Goal: Task Accomplishment & Management: Complete application form

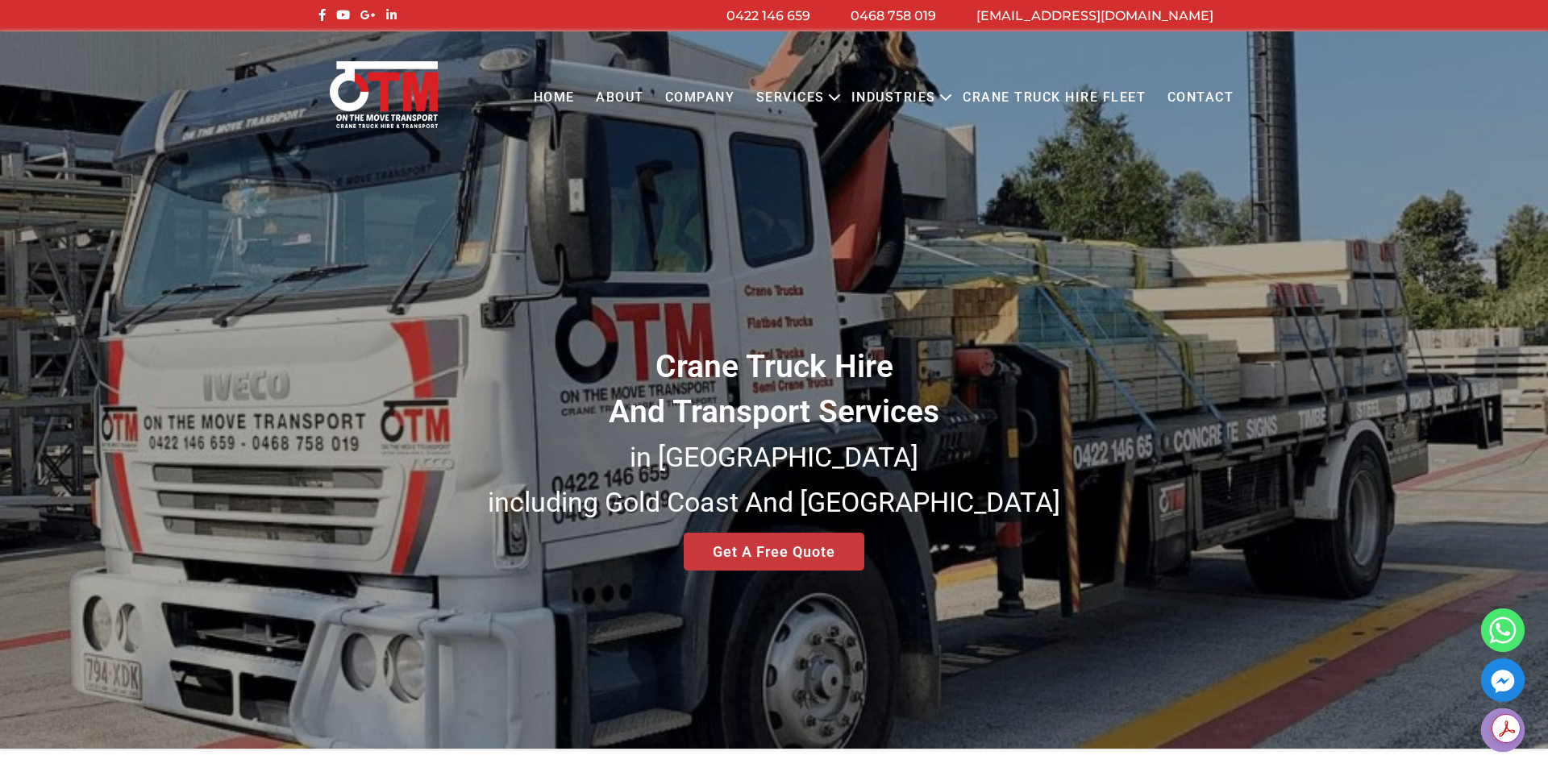
click at [820, 559] on div "Crane Truck Hire And Transport Services in [GEOGRAPHIC_DATA] [GEOGRAPHIC_DATA] …" at bounding box center [774, 390] width 1548 height 718
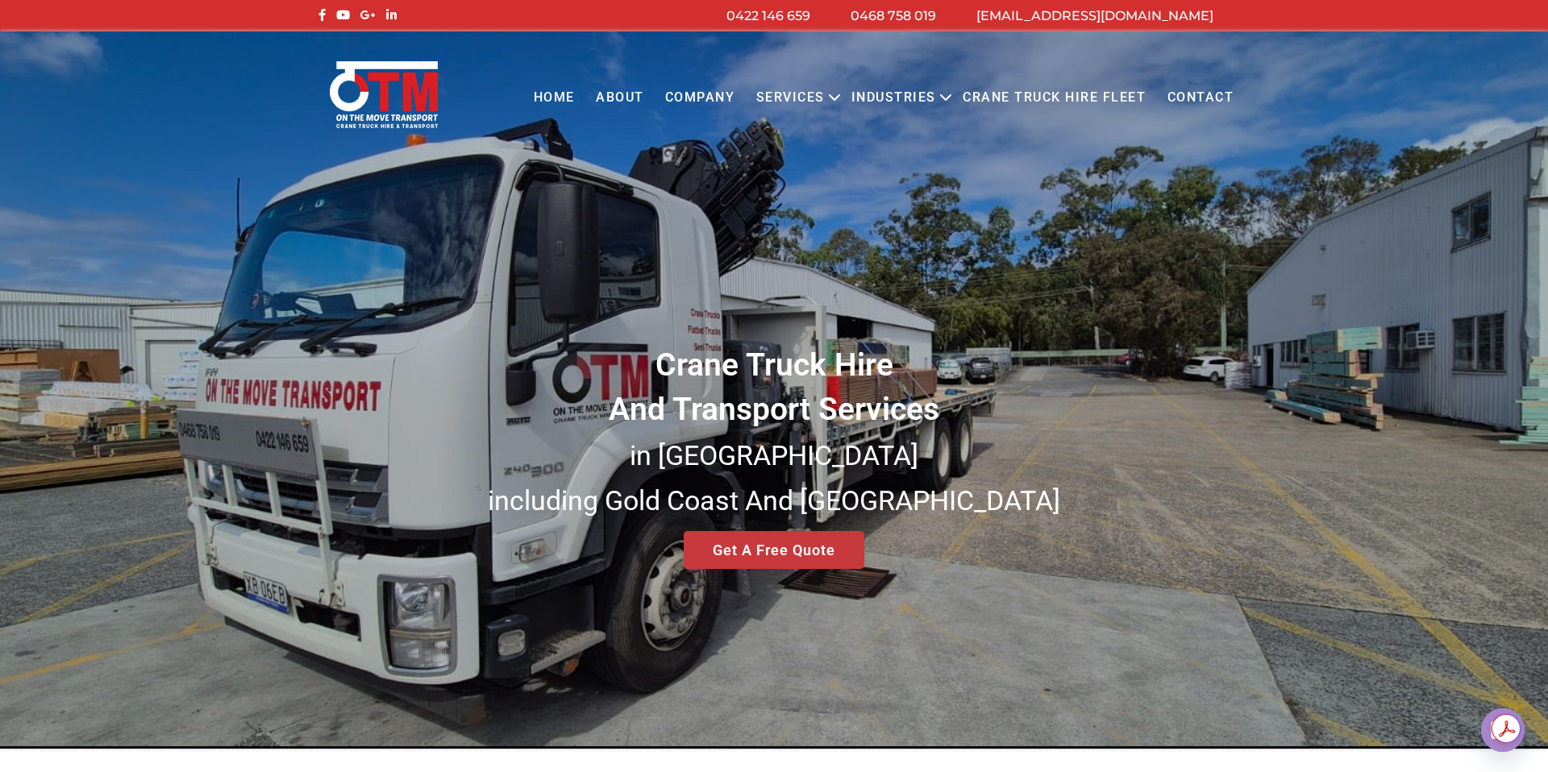
click at [767, 544] on div "Crane Truck Hire And Transport Services in [GEOGRAPHIC_DATA] [GEOGRAPHIC_DATA] …" at bounding box center [774, 390] width 1548 height 718
click at [1206, 90] on link "Contact" at bounding box center [1200, 98] width 88 height 44
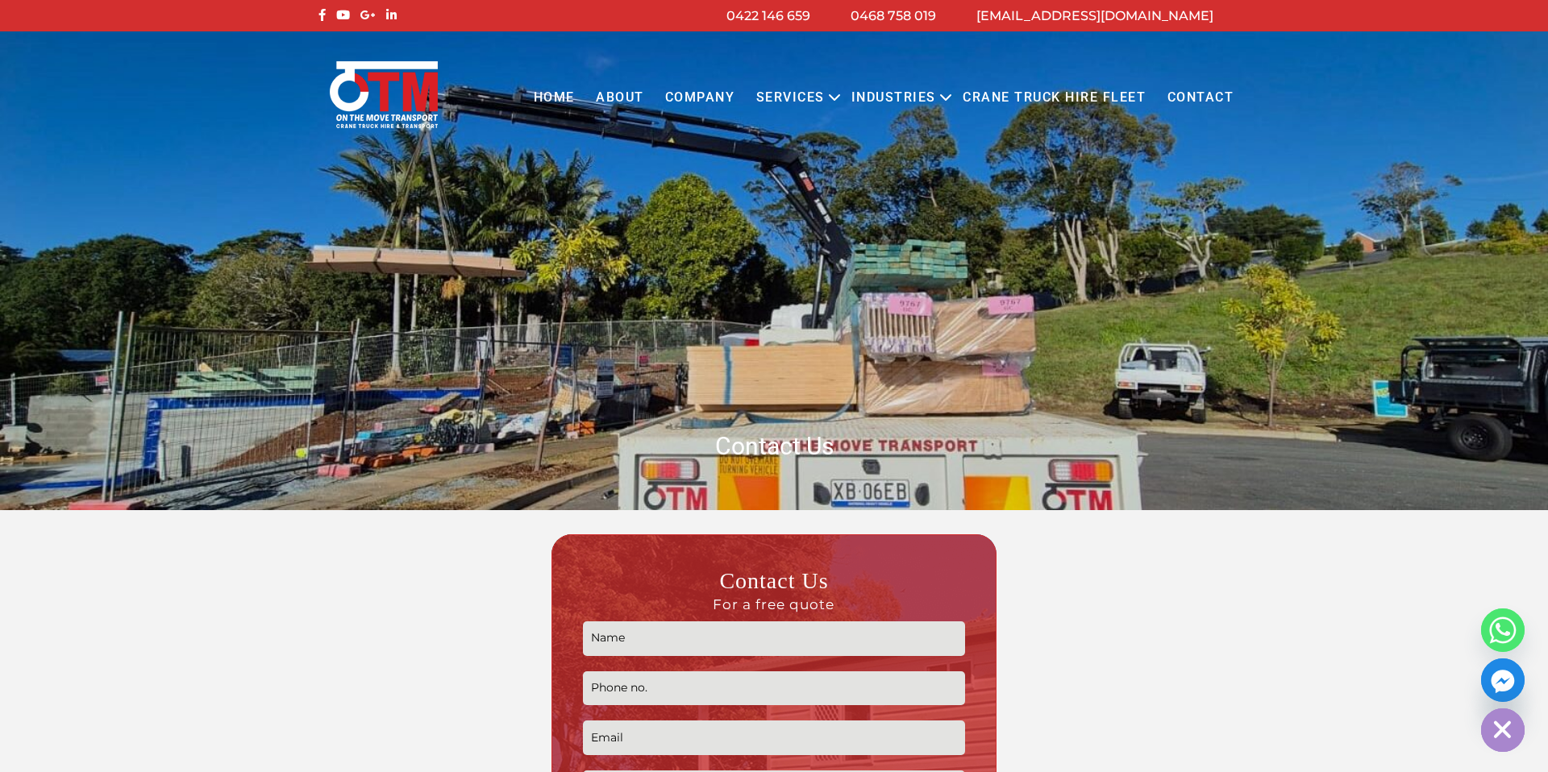
click at [618, 639] on input "Contact form" at bounding box center [773, 639] width 381 height 35
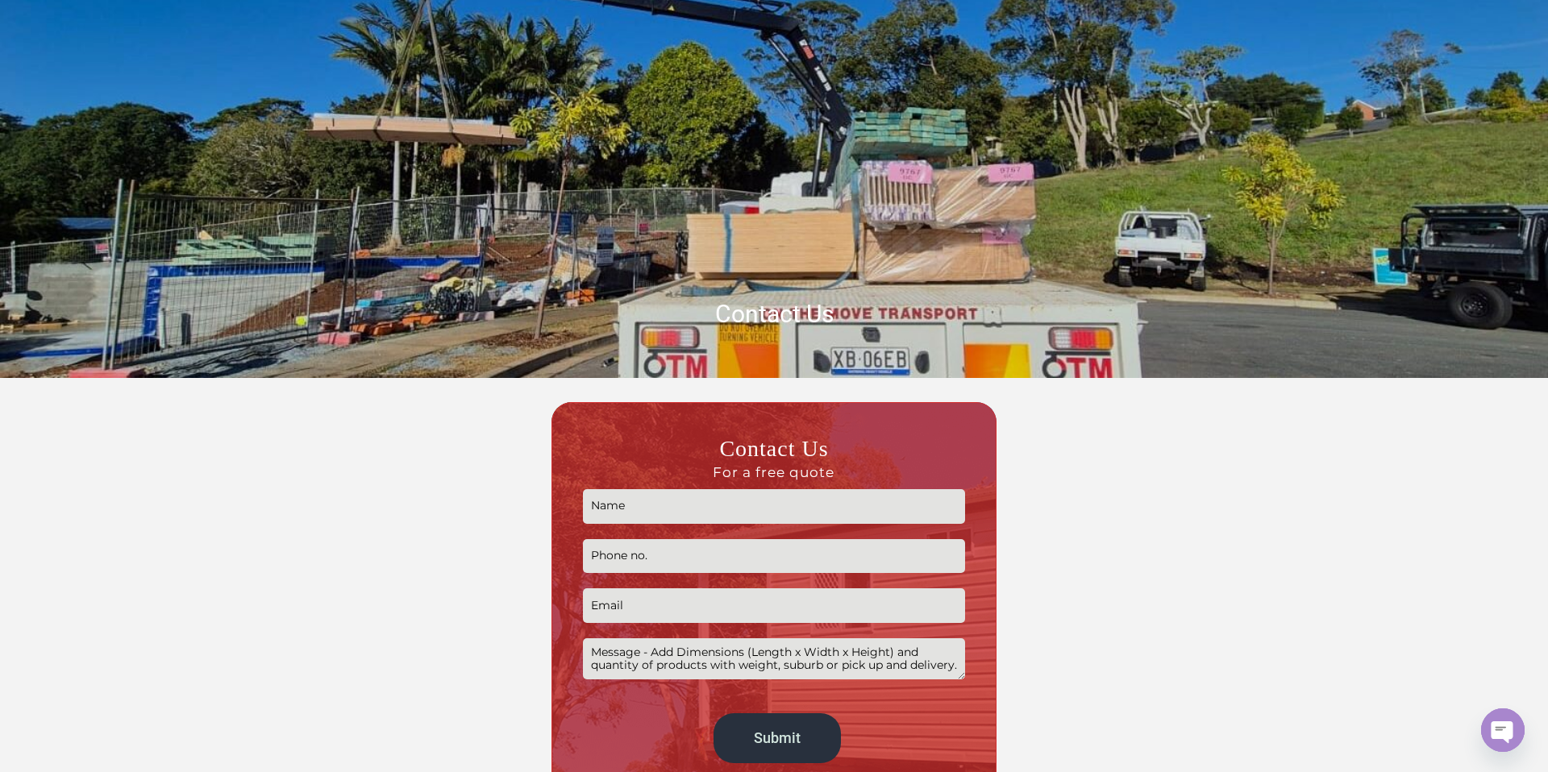
scroll to position [134, 0]
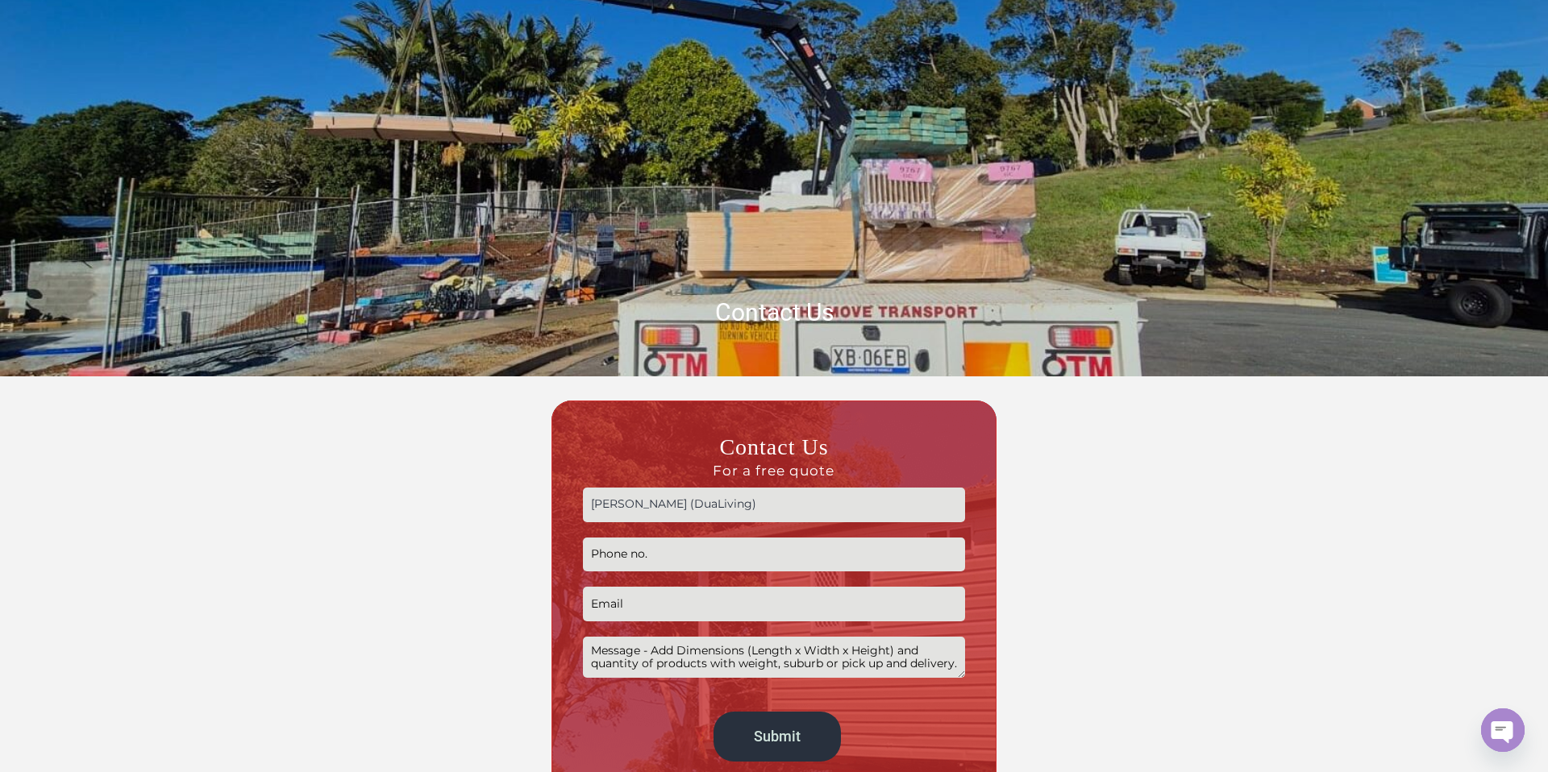
type input "Michele Lowe (DuaLiving)"
click at [636, 557] on input "Contact form" at bounding box center [773, 555] width 381 height 35
type input "0403452761"
click at [611, 599] on input "Contact form" at bounding box center [773, 604] width 381 height 35
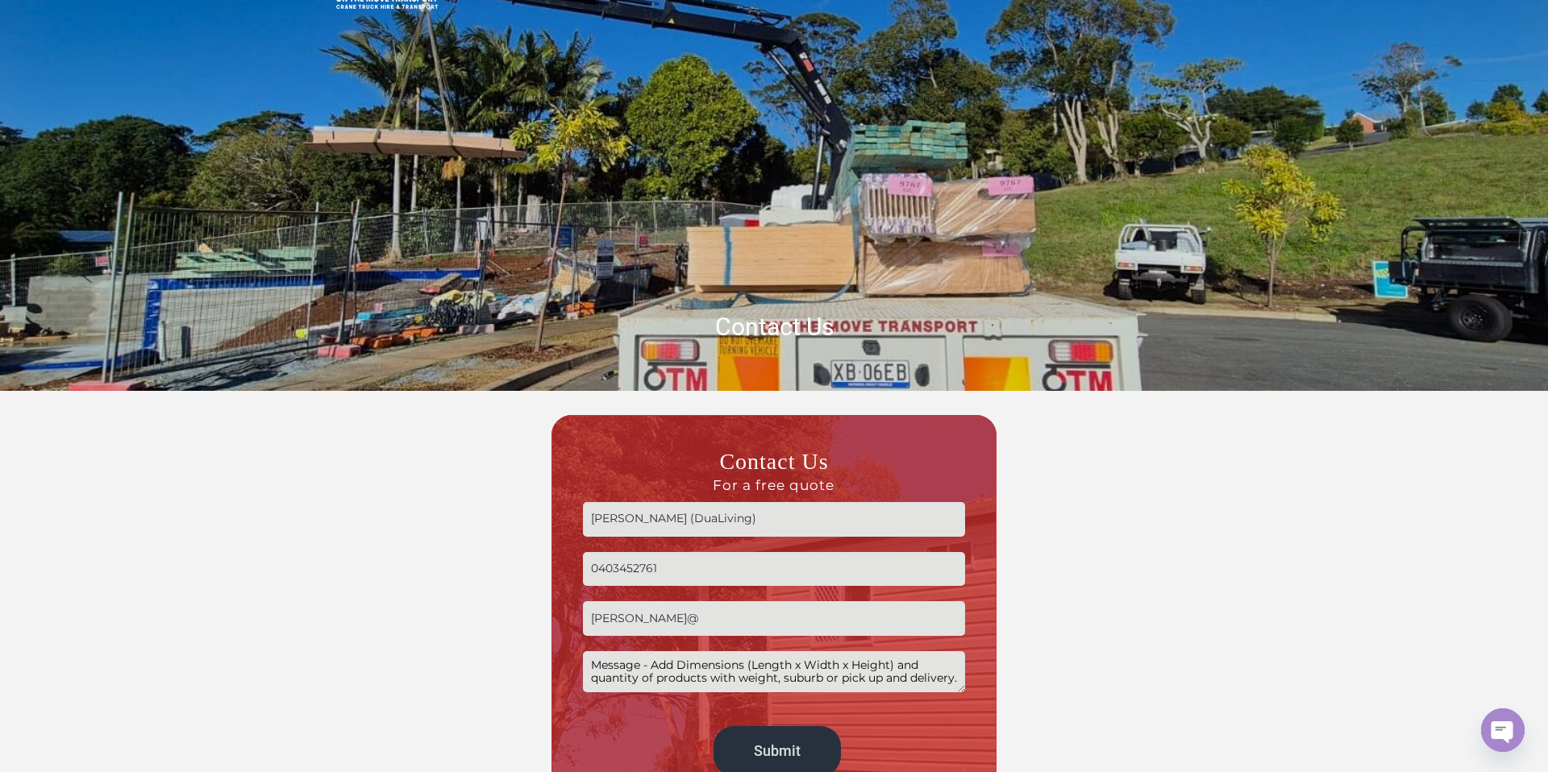
click at [653, 617] on input "michele@" at bounding box center [773, 618] width 381 height 35
type input "michele@dualiving.com.au"
click at [655, 671] on textarea "Contact form" at bounding box center [773, 671] width 381 height 41
drag, startPoint x: 593, startPoint y: 666, endPoint x: 1013, endPoint y: 671, distance: 420.1
click at [1015, 671] on div "Contact Us For a free quote Michele Lowe (DuaLiving) 0403452761 michele@dualivi…" at bounding box center [774, 615] width 903 height 400
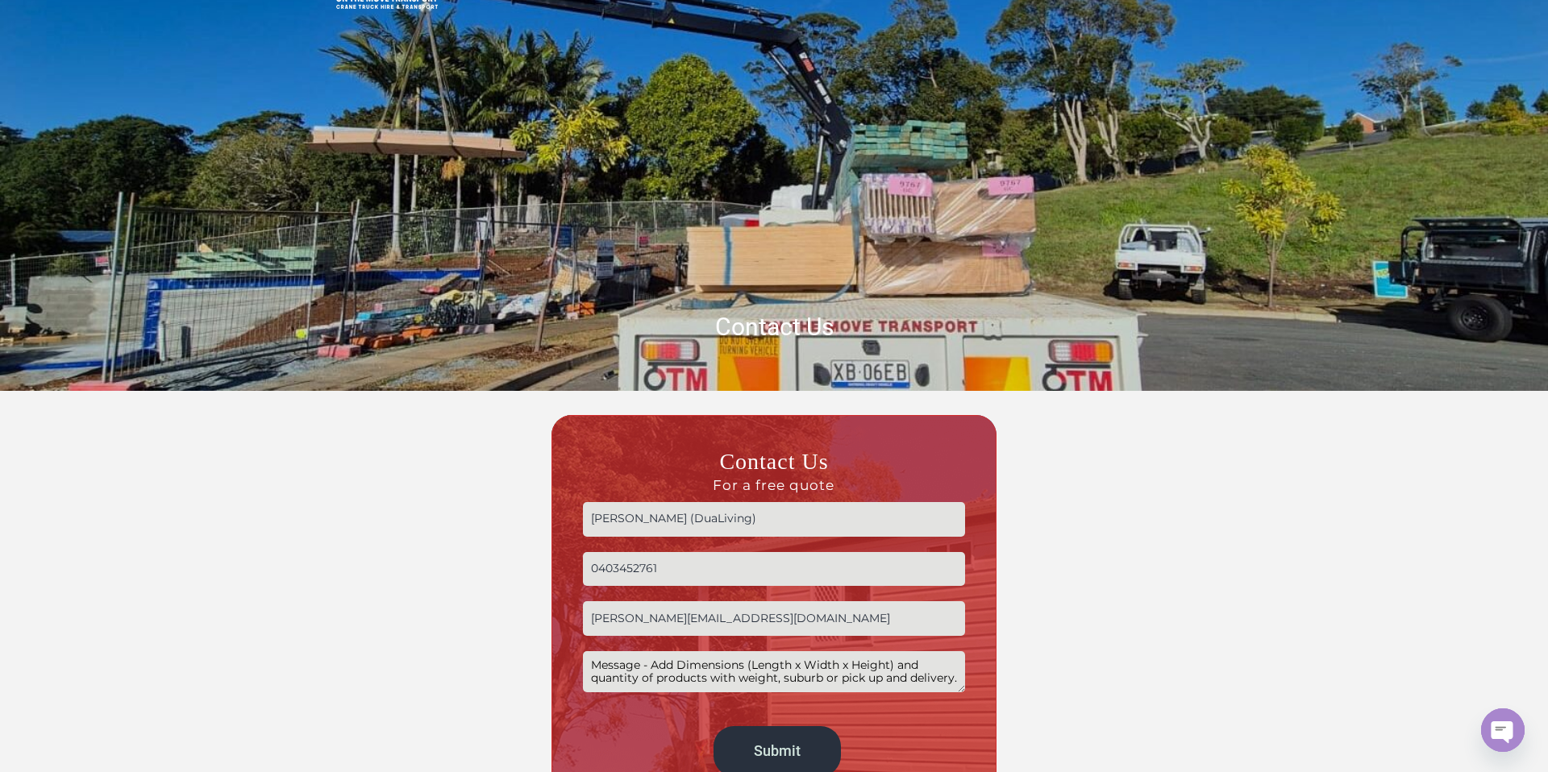
paste textarea "Hi, My name is Michele and I'm the director of DuaLiving, based in Burleigh Hea…"
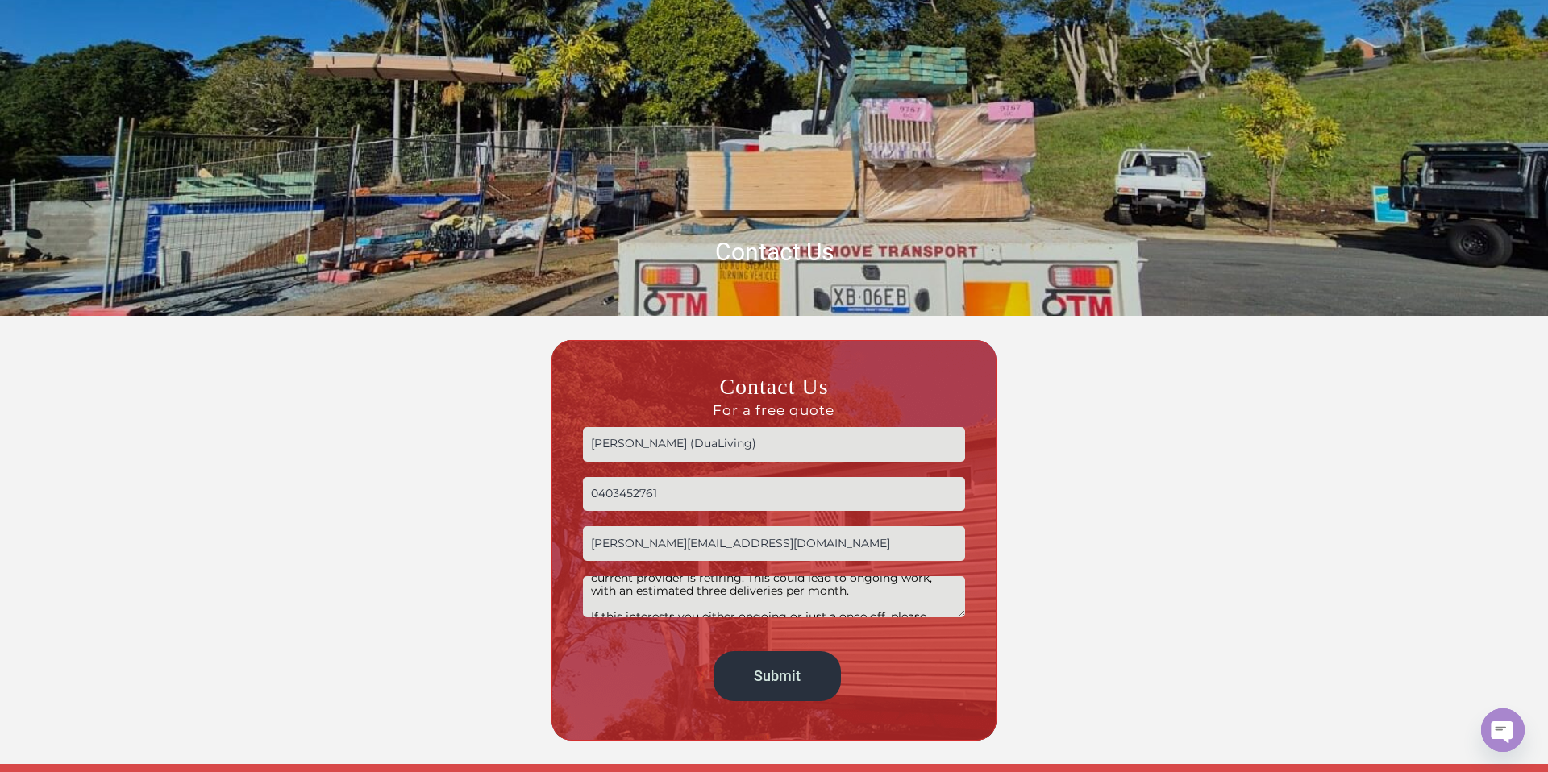
scroll to position [185, 0]
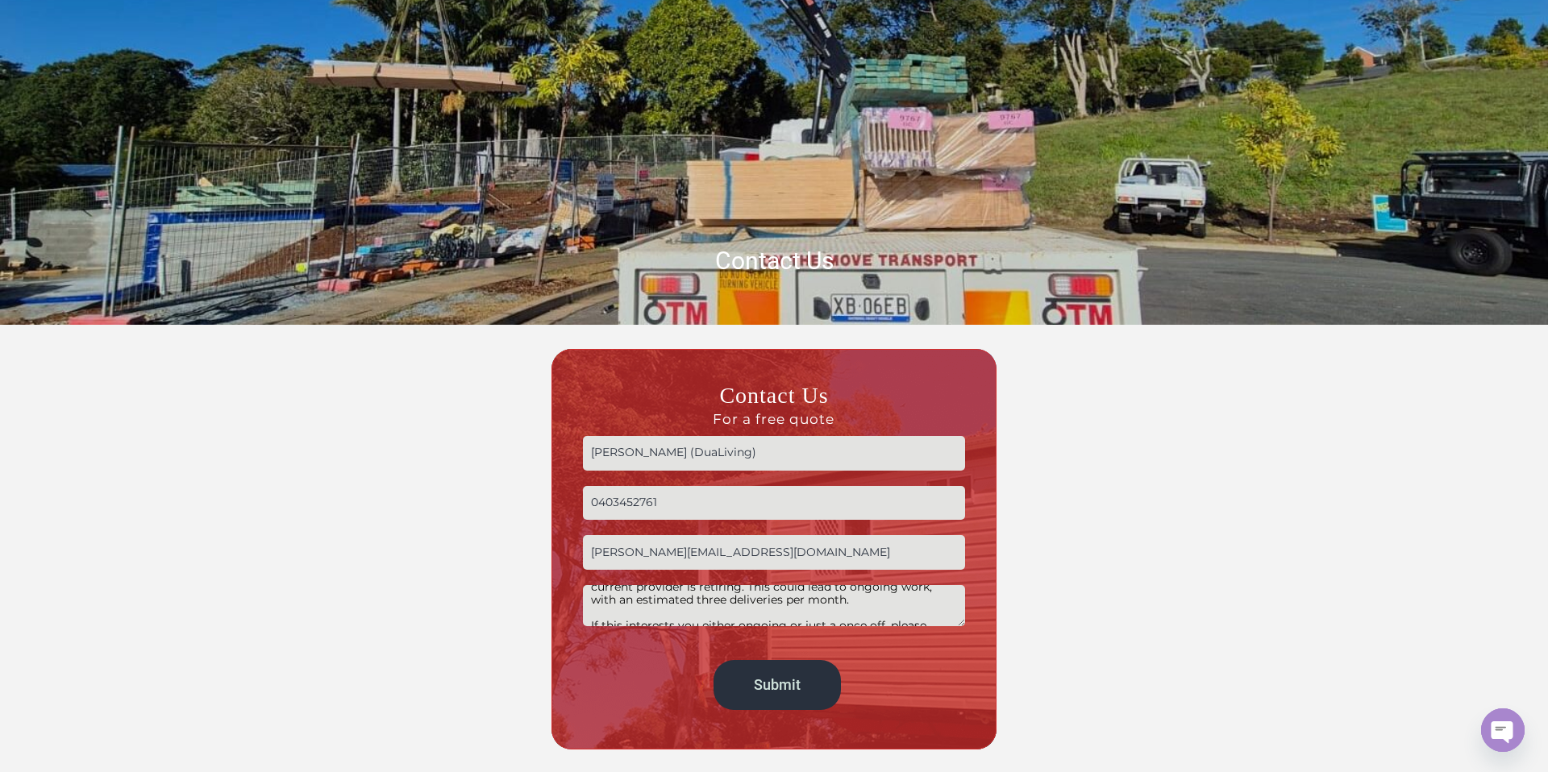
click at [858, 614] on textarea "Hi, My name is Michele and I'm the director of DuaLiving, based in Burleigh Hea…" at bounding box center [773, 605] width 381 height 41
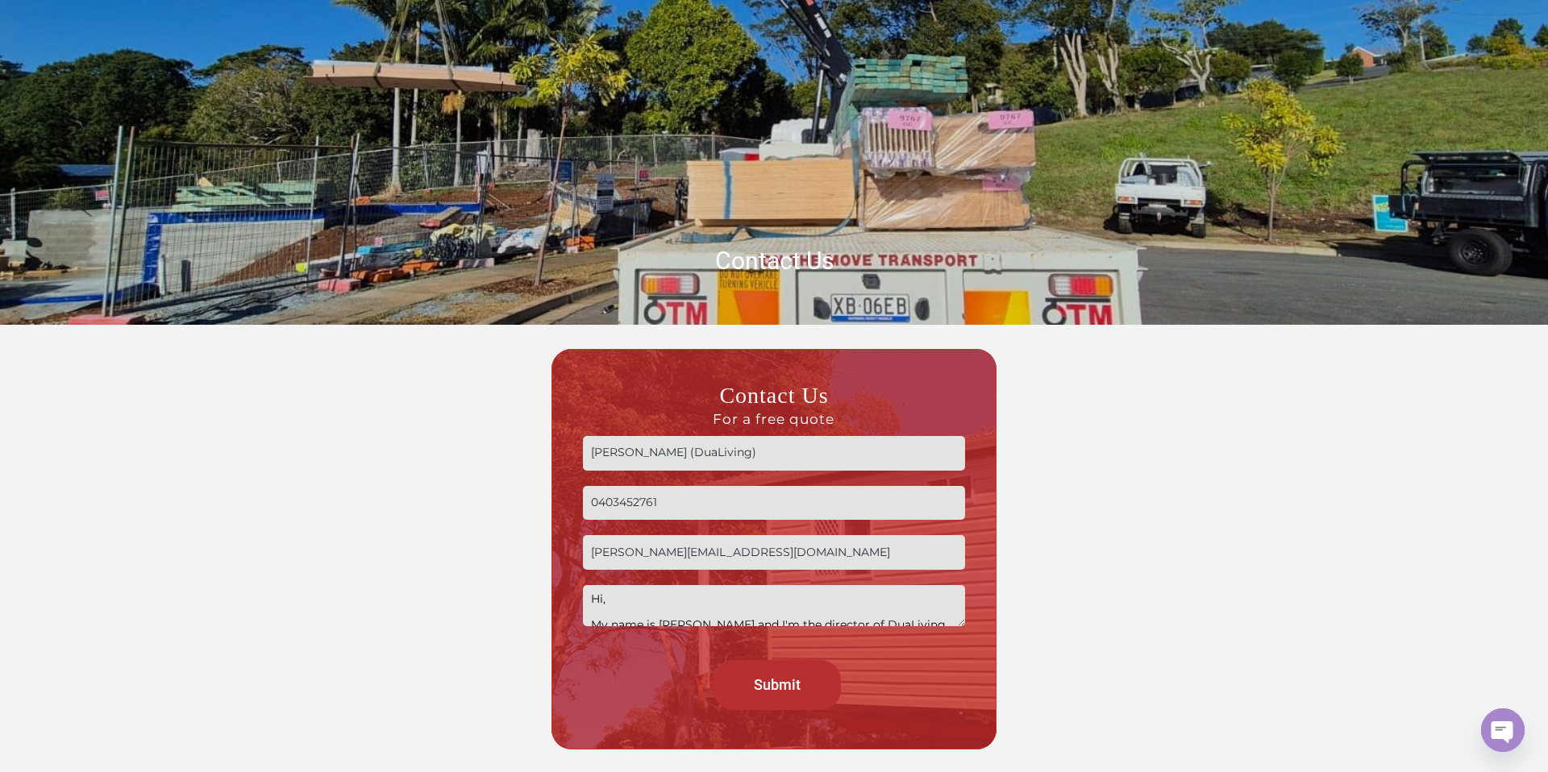
type textarea "Hi, My name is Michele and I'm the director of DuaLiving, based in Burleigh Hea…"
click at [766, 683] on input "Submit" at bounding box center [778, 684] width 128 height 49
